Goal: Find specific page/section: Find specific page/section

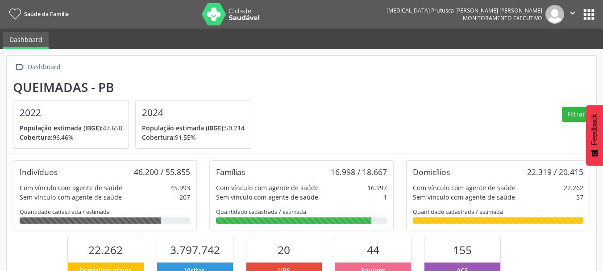
click at [585, 17] on button "apps" at bounding box center [589, 15] width 16 height 16
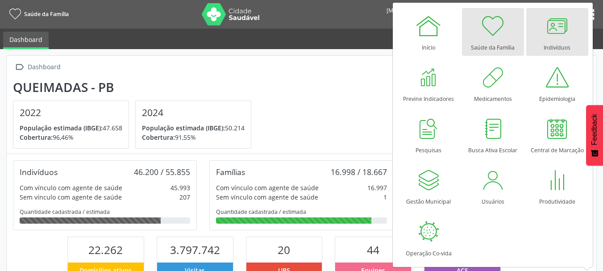
click at [562, 33] on div at bounding box center [556, 25] width 27 height 27
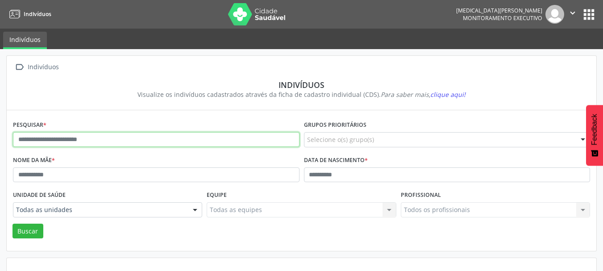
click at [72, 140] on input "text" at bounding box center [156, 139] width 286 height 15
type input "**********"
click at [12, 224] on button "Buscar" at bounding box center [27, 231] width 31 height 15
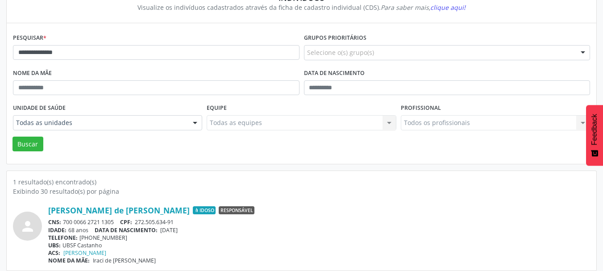
scroll to position [93, 0]
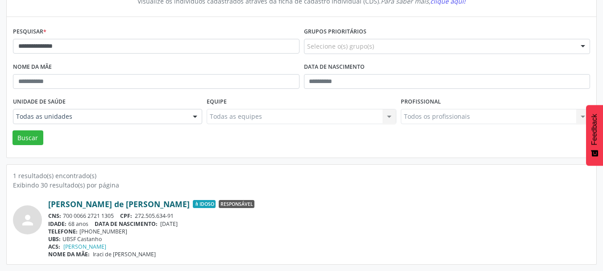
click at [91, 202] on link "Maria Aparecida de Farias Lima" at bounding box center [118, 204] width 141 height 10
